Goal: Information Seeking & Learning: Learn about a topic

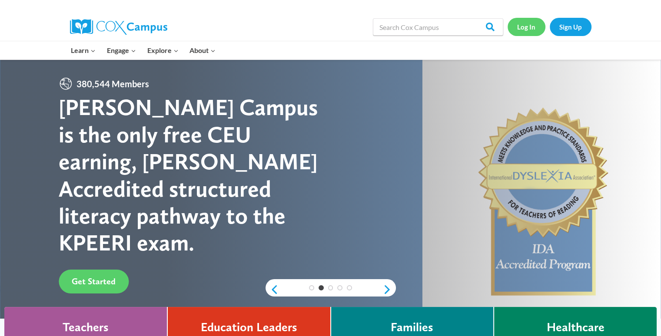
click at [526, 23] on link "Log In" at bounding box center [526, 27] width 38 height 18
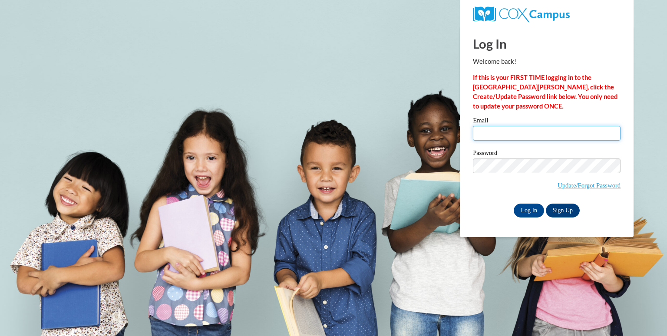
click at [493, 133] on input "Email" at bounding box center [547, 133] width 148 height 15
type input "carrj@bcesc.org"
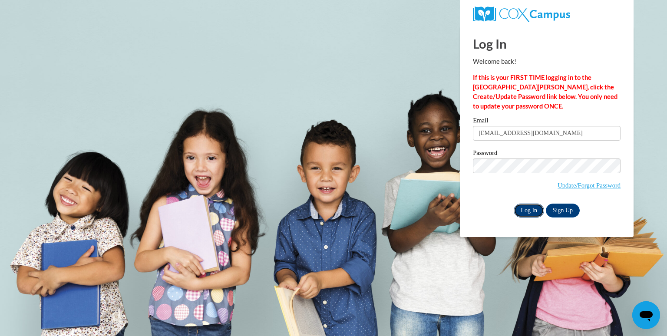
click at [525, 214] on input "Log In" at bounding box center [529, 211] width 30 height 14
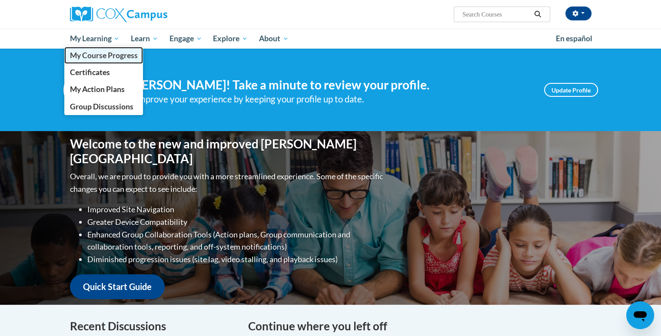
click at [98, 54] on span "My Course Progress" at bounding box center [103, 55] width 68 height 9
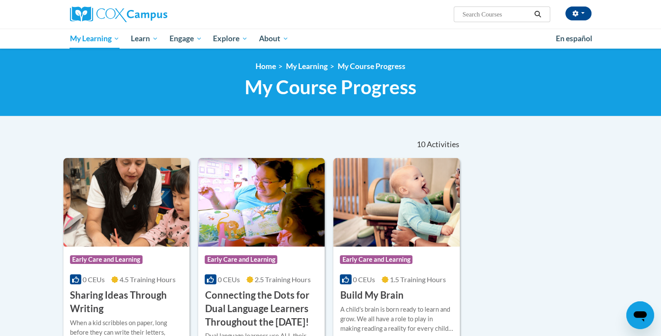
drag, startPoint x: 0, startPoint y: 0, endPoint x: 109, endPoint y: 55, distance: 121.6
click at [109, 55] on div "<en>My Learning</en><fr>New fr_My Learning</fr><it>New it_My Learning</it><de>N…" at bounding box center [330, 83] width 661 height 68
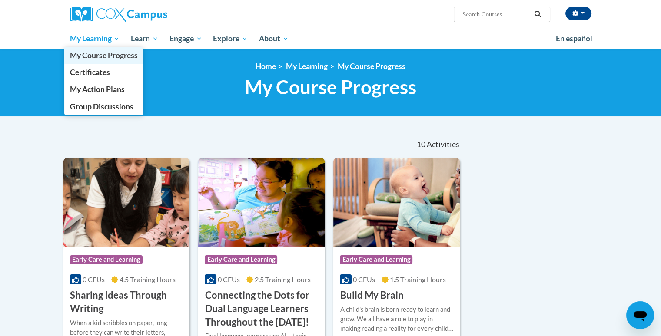
drag, startPoint x: 112, startPoint y: 57, endPoint x: 105, endPoint y: 56, distance: 7.0
click at [105, 56] on span "My Course Progress" at bounding box center [103, 55] width 68 height 9
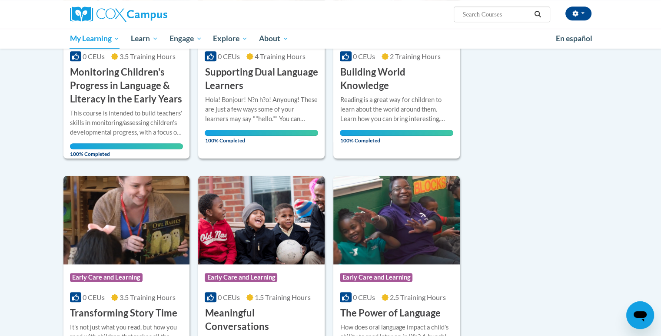
scroll to position [470, 0]
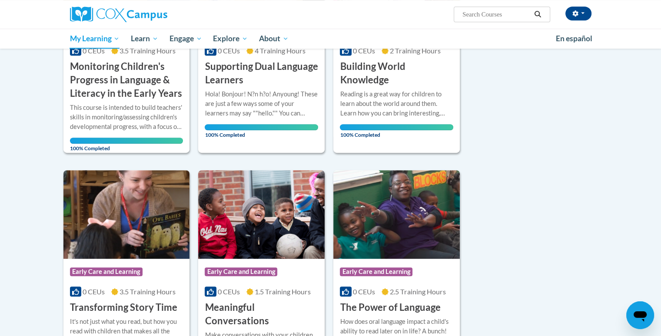
drag, startPoint x: 664, startPoint y: 172, endPoint x: 634, endPoint y: 264, distance: 97.0
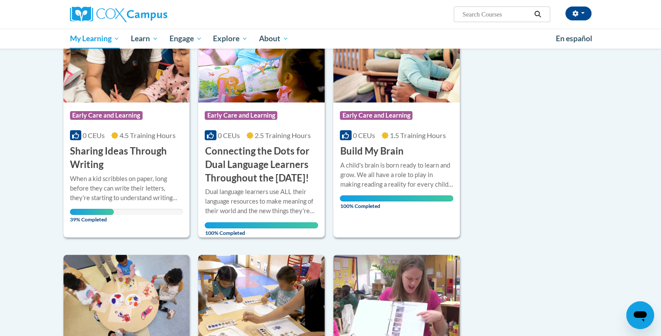
scroll to position [132, 0]
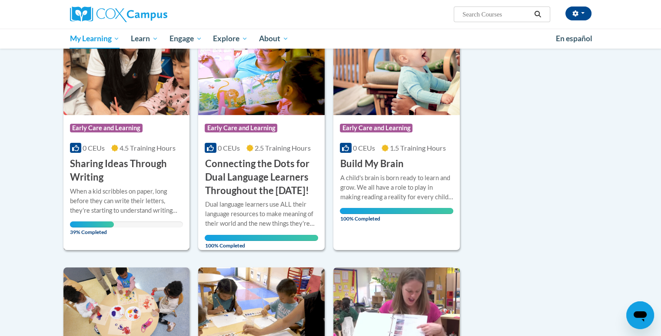
click at [86, 175] on h3 "Sharing Ideas Through Writing" at bounding box center [126, 170] width 113 height 27
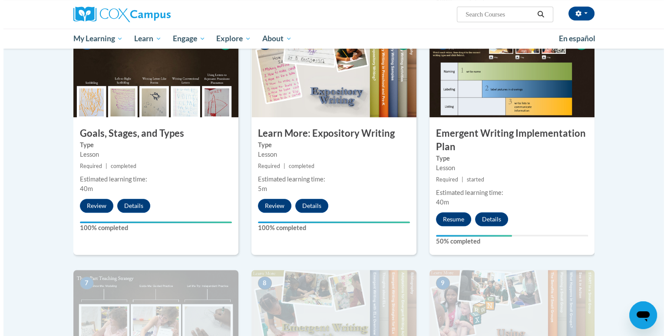
scroll to position [394, 0]
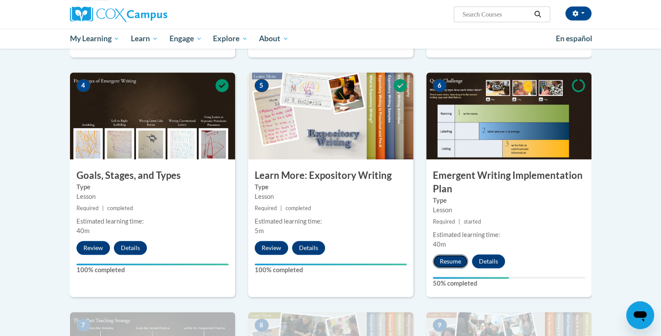
click at [454, 254] on button "Resume" at bounding box center [450, 261] width 35 height 14
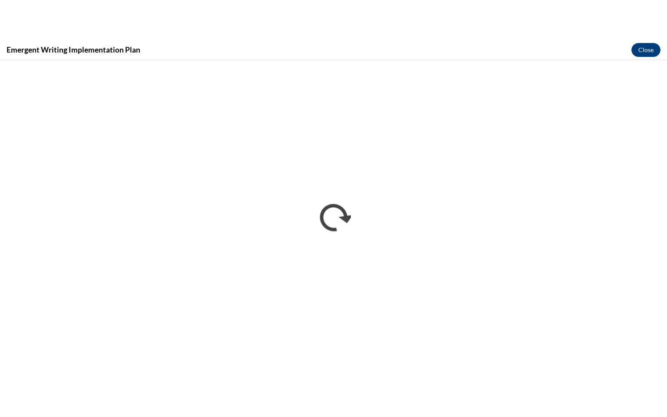
scroll to position [0, 0]
